Goal: Transaction & Acquisition: Purchase product/service

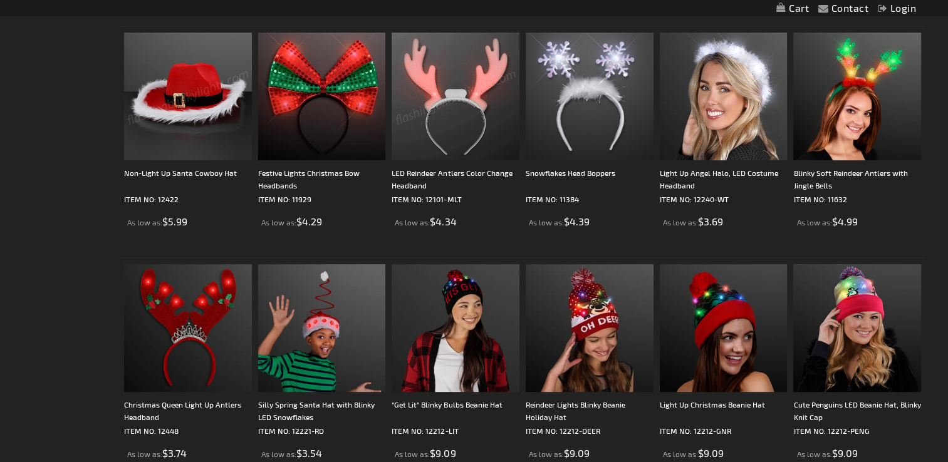
scroll to position [501, 0]
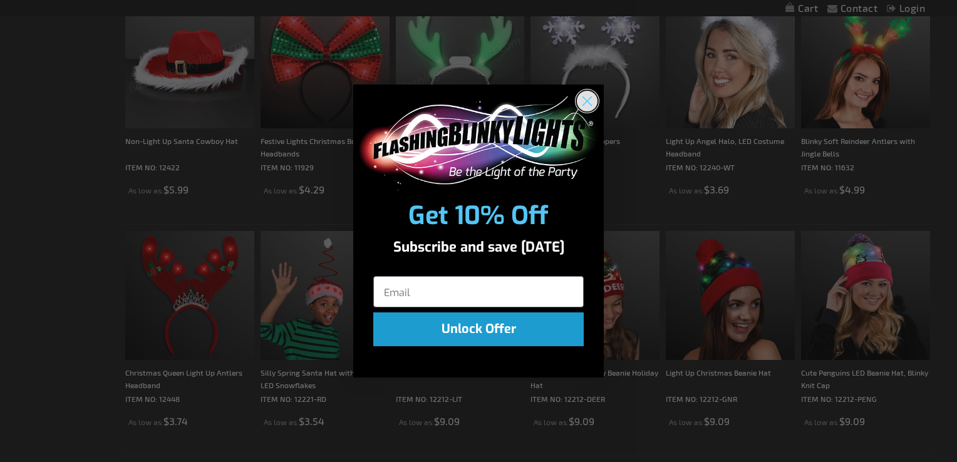
click at [584, 105] on icon "Close dialog" at bounding box center [587, 101] width 22 height 22
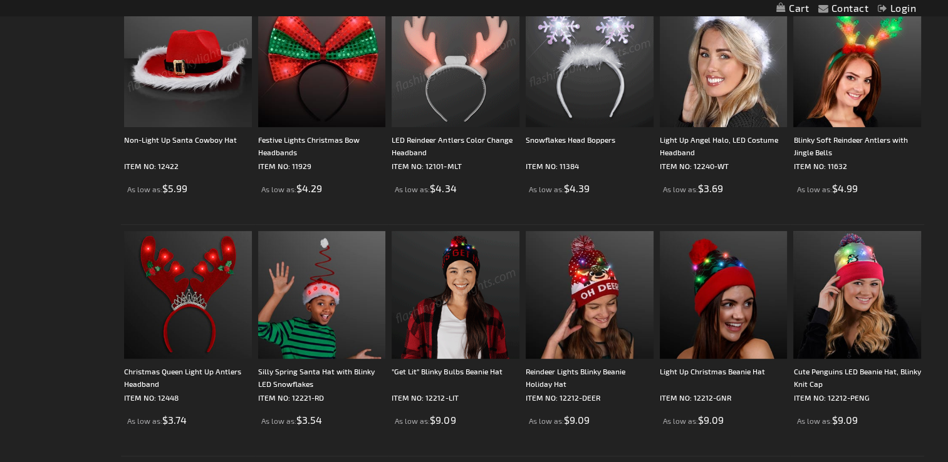
click at [447, 276] on img at bounding box center [456, 295] width 128 height 128
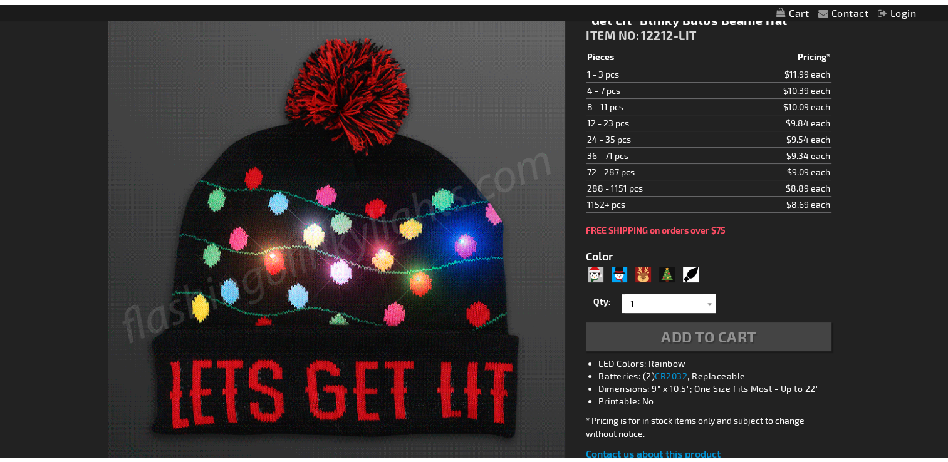
scroll to position [188, 0]
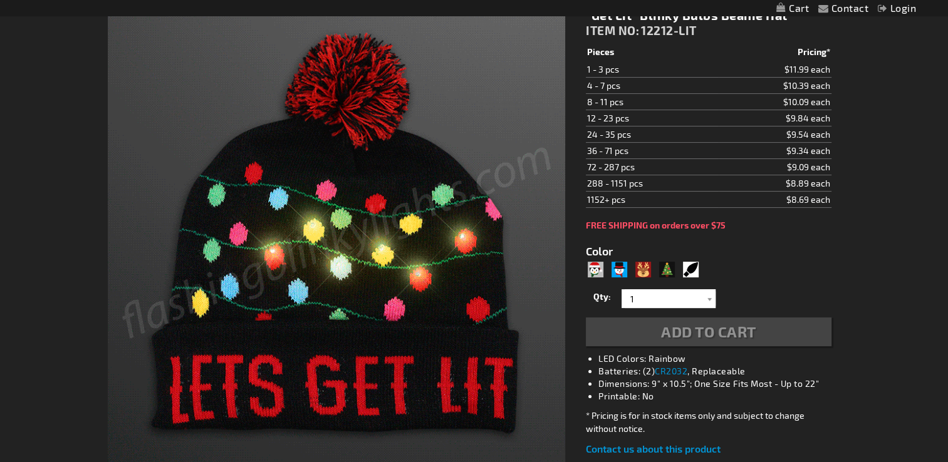
type input "5749"
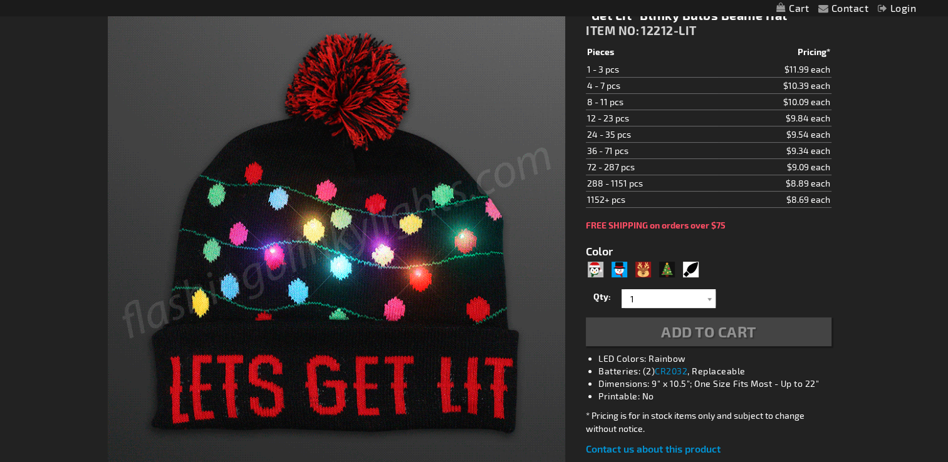
scroll to position [0, 0]
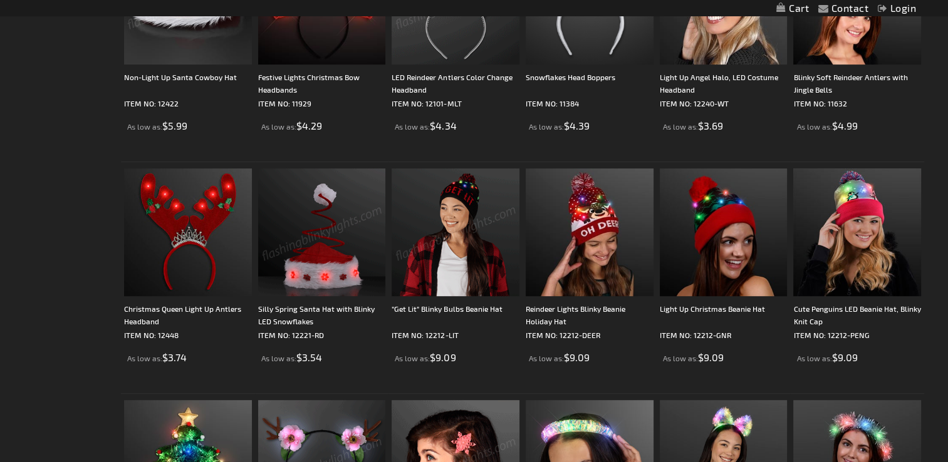
scroll to position [627, 0]
